Goal: Information Seeking & Learning: Learn about a topic

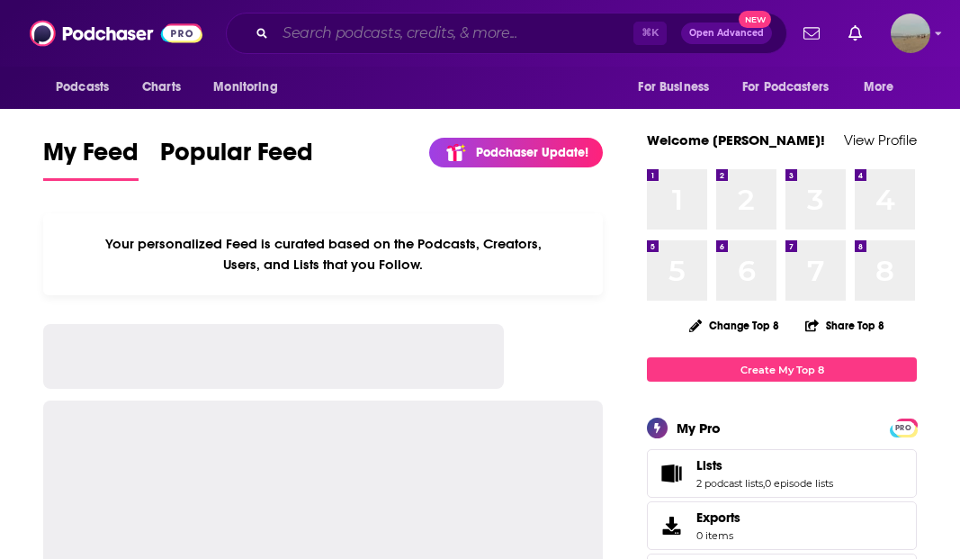
click at [453, 41] on input "Search podcasts, credits, & more..." at bounding box center [454, 33] width 358 height 29
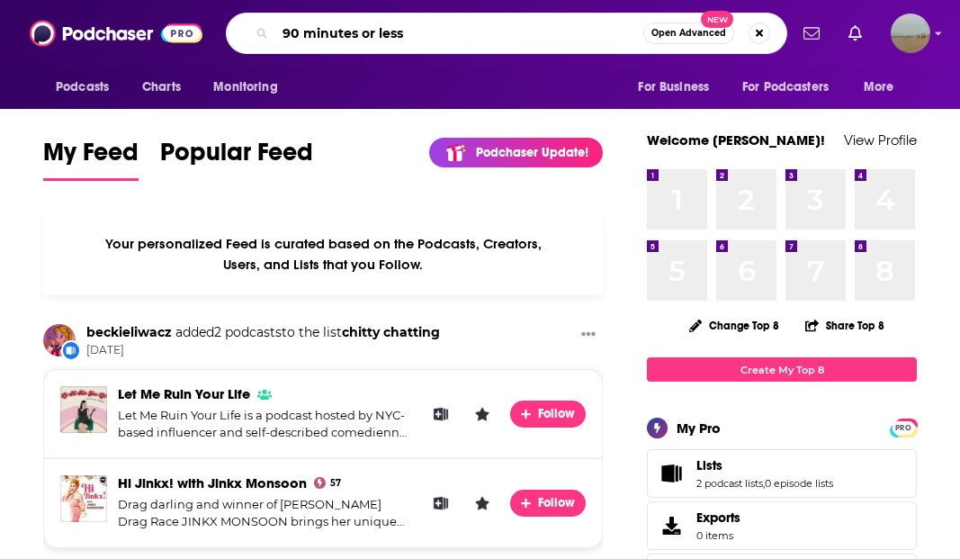
type input "90 minutes or less"
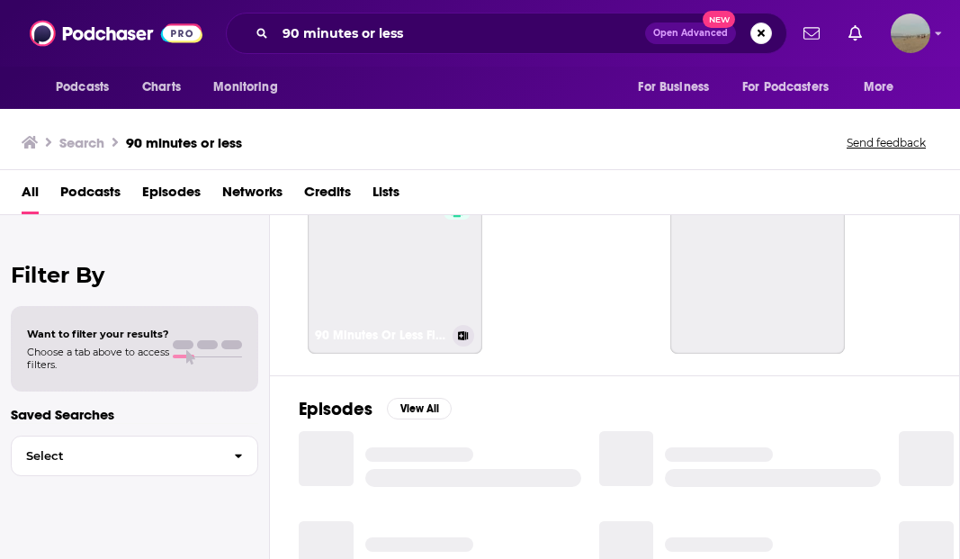
scroll to position [93, 0]
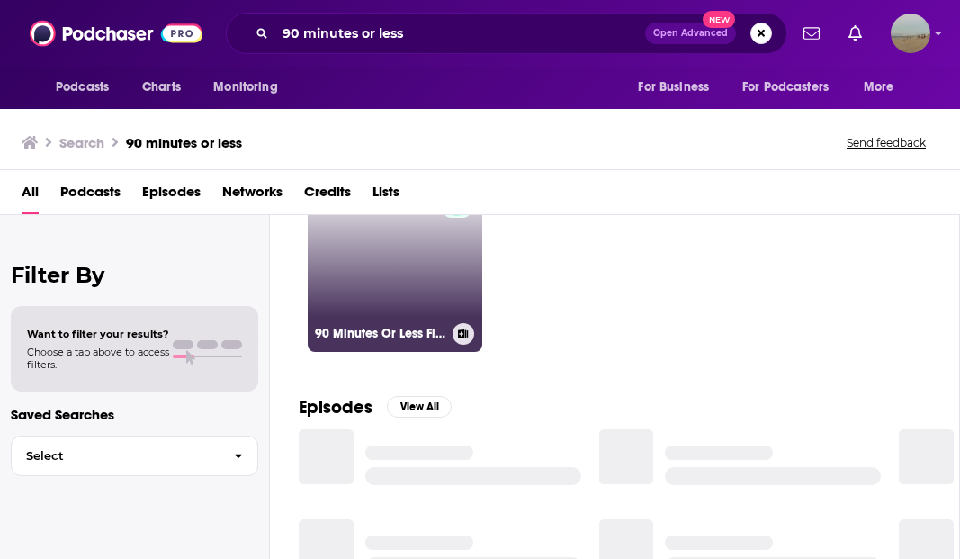
click at [370, 286] on link "56 90 Minutes Or Less Film Fest" at bounding box center [395, 264] width 175 height 175
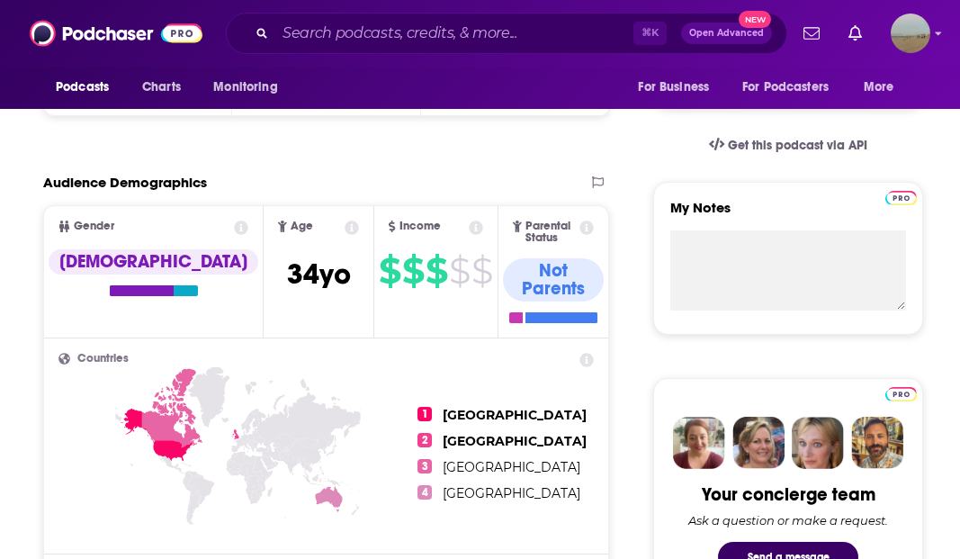
scroll to position [554, 0]
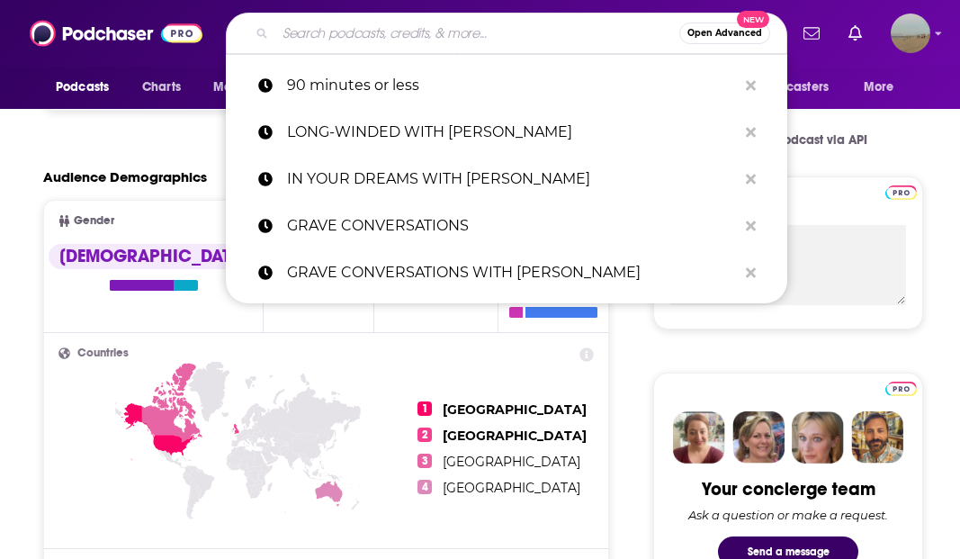
click at [384, 20] on input "Search podcasts, credits, & more..." at bounding box center [477, 33] width 404 height 29
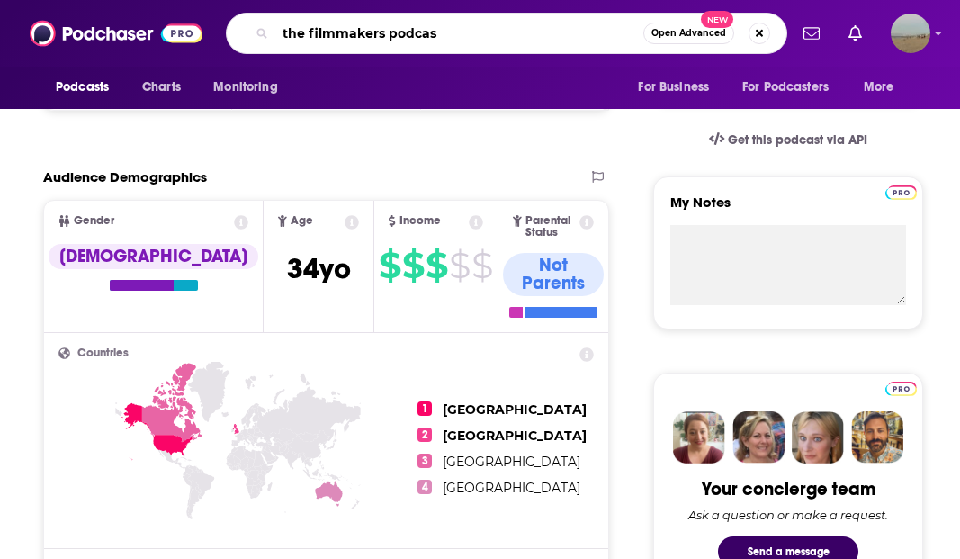
type input "the filmmakers podcast"
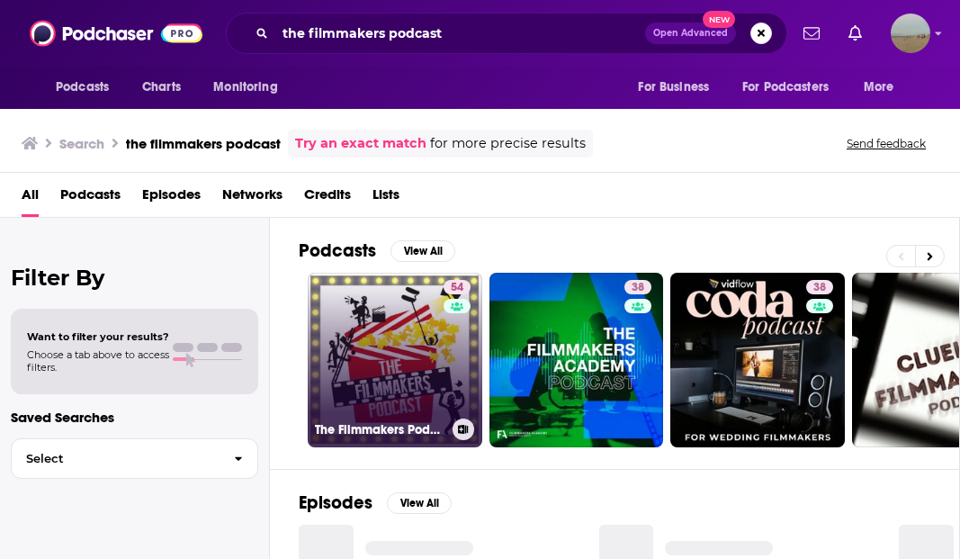
click at [374, 347] on link "54 The Filmmakers Podcast" at bounding box center [395, 360] width 175 height 175
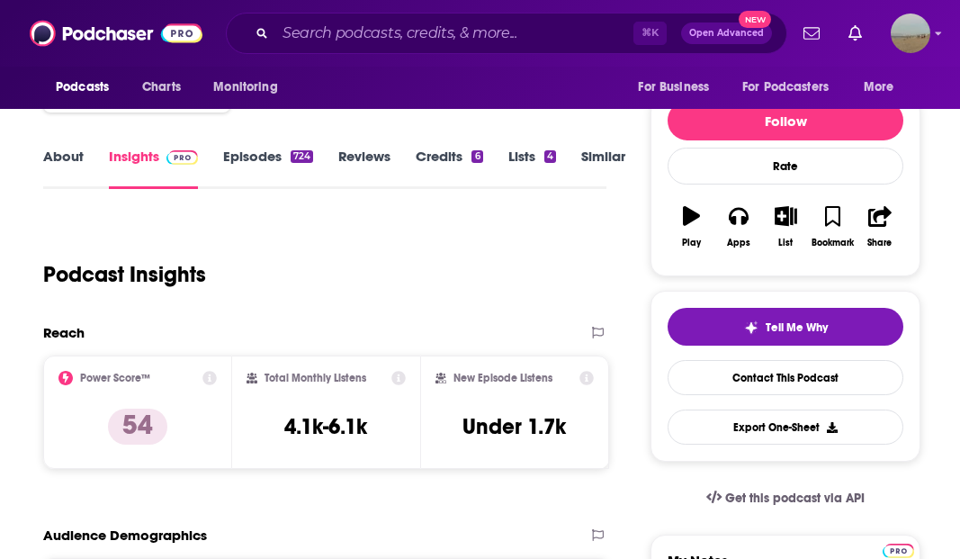
scroll to position [176, 0]
